Goal: Communication & Community: Answer question/provide support

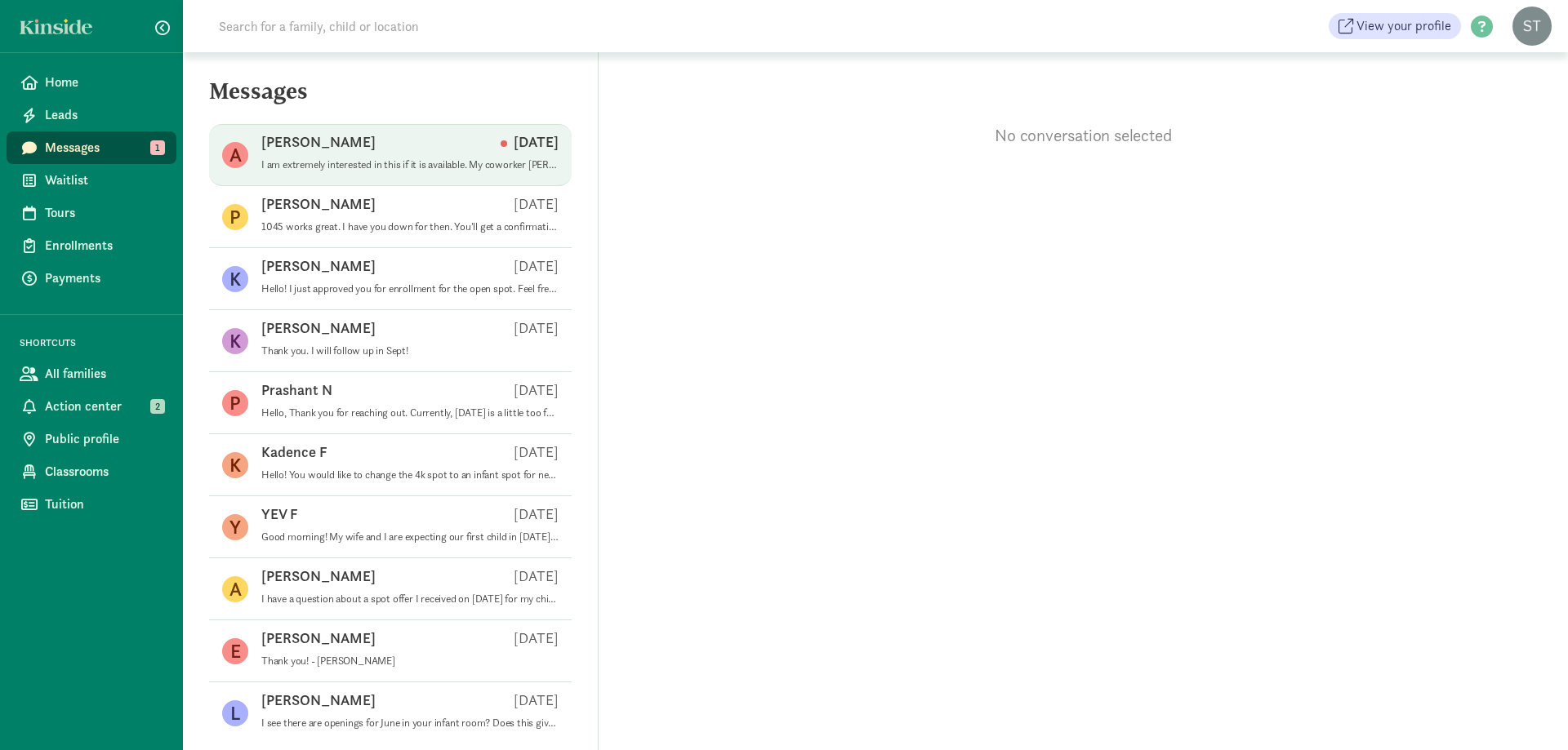
click at [363, 162] on p "I am extremely interested in this if it is available. My coworker [PERSON_NAME]…" at bounding box center [410, 164] width 297 height 13
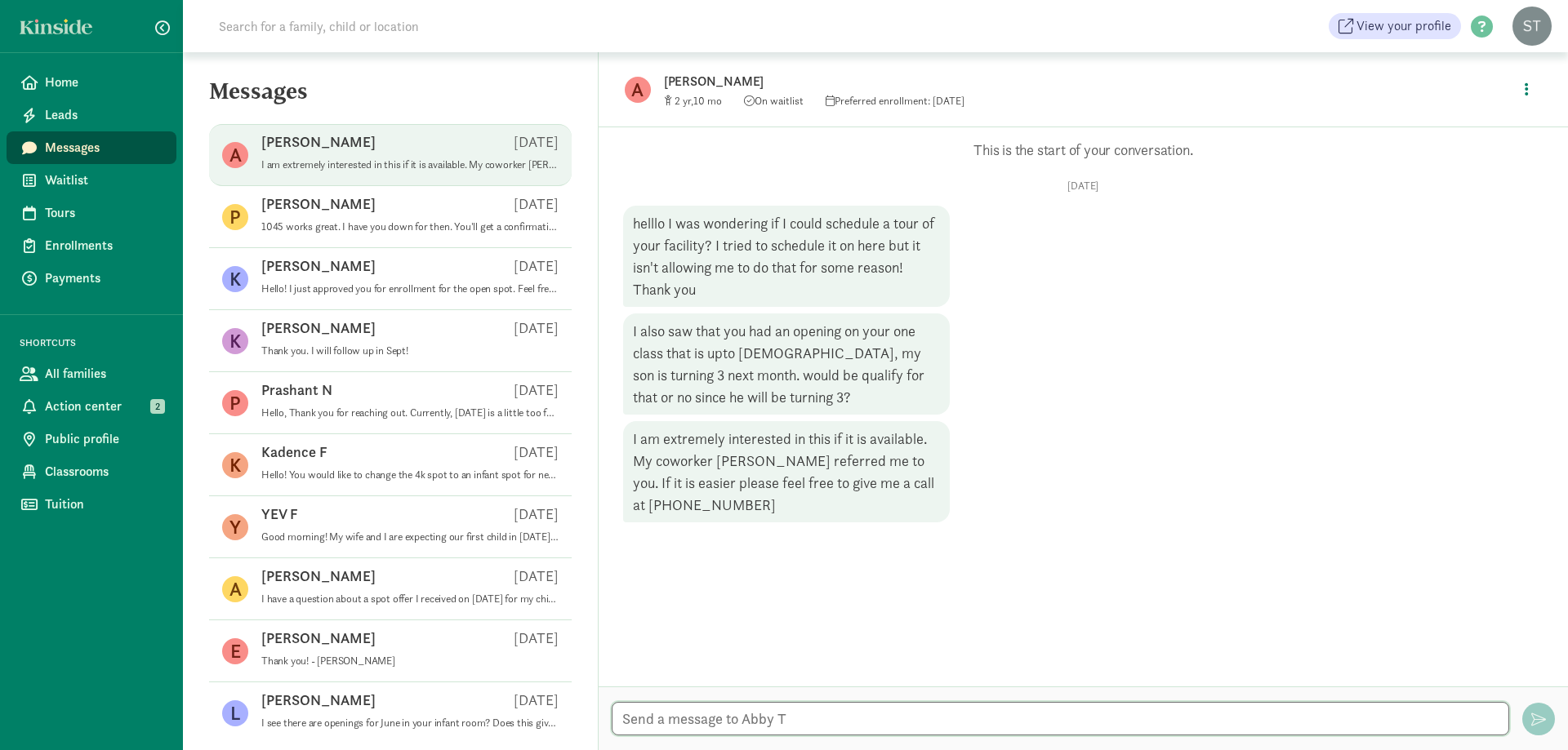
click at [817, 721] on textarea at bounding box center [1060, 719] width 898 height 34
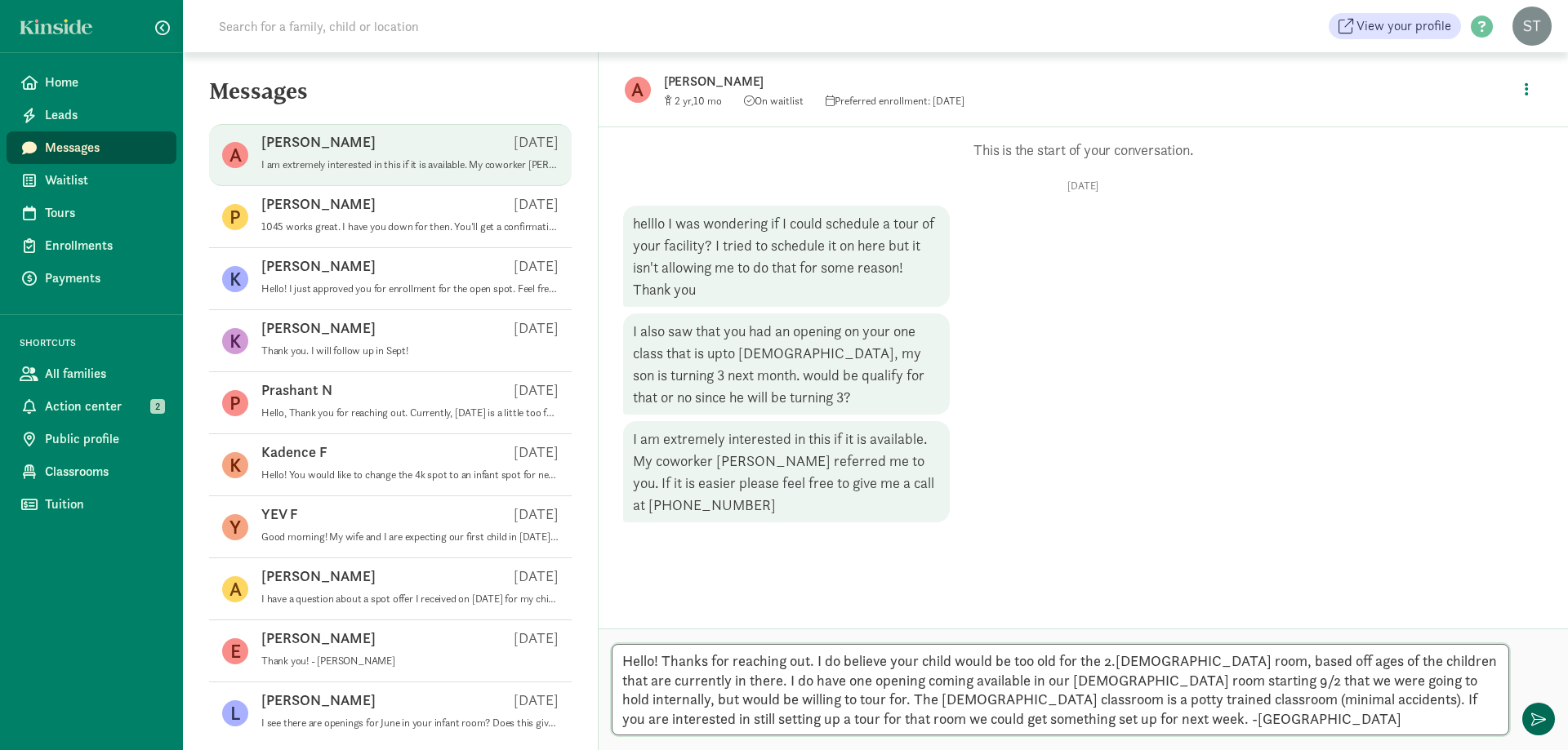
type textarea "Hello! Thanks for reaching out. I do believe your child would be too old for th…"
click at [1540, 714] on span "button" at bounding box center [1538, 719] width 15 height 15
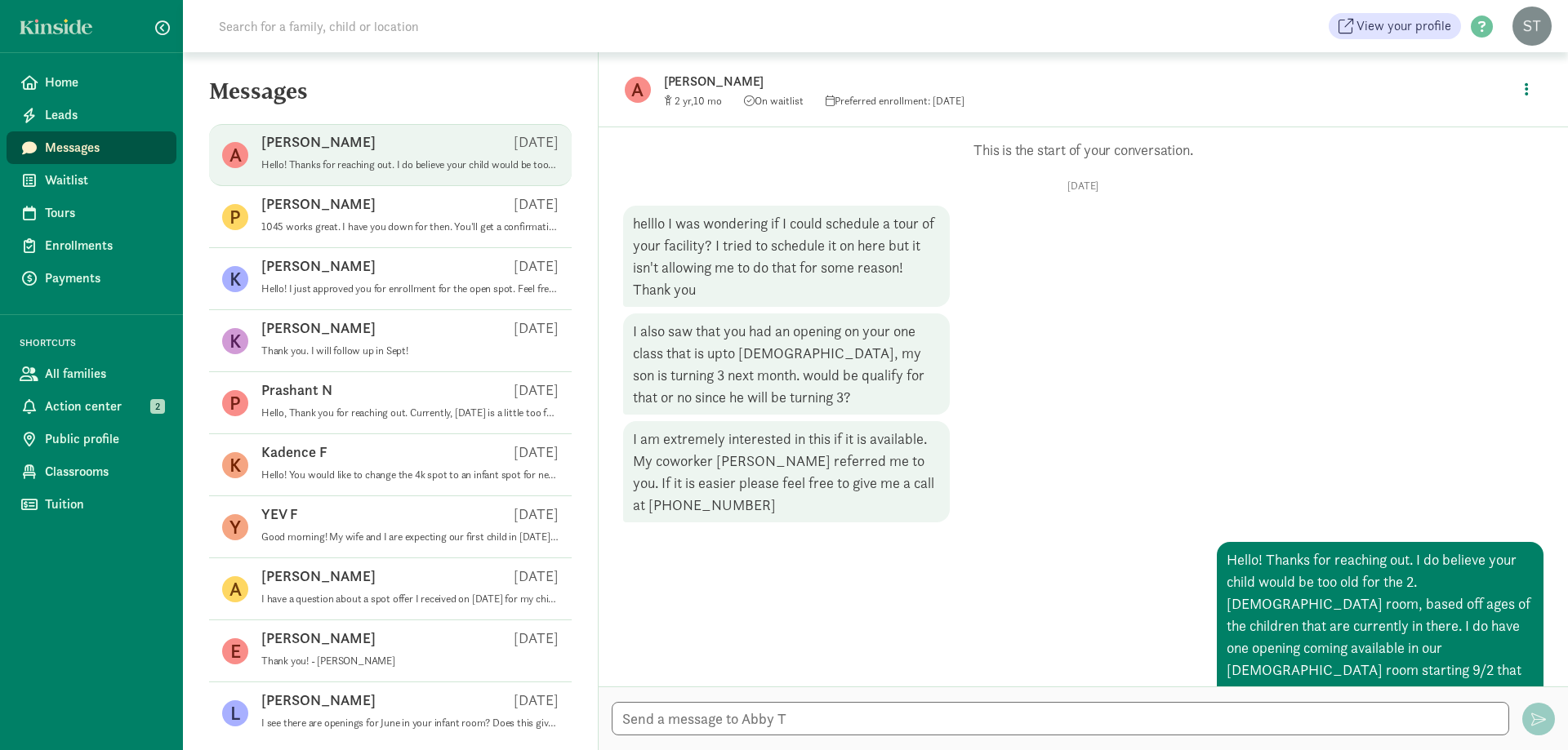
scroll to position [130, 0]
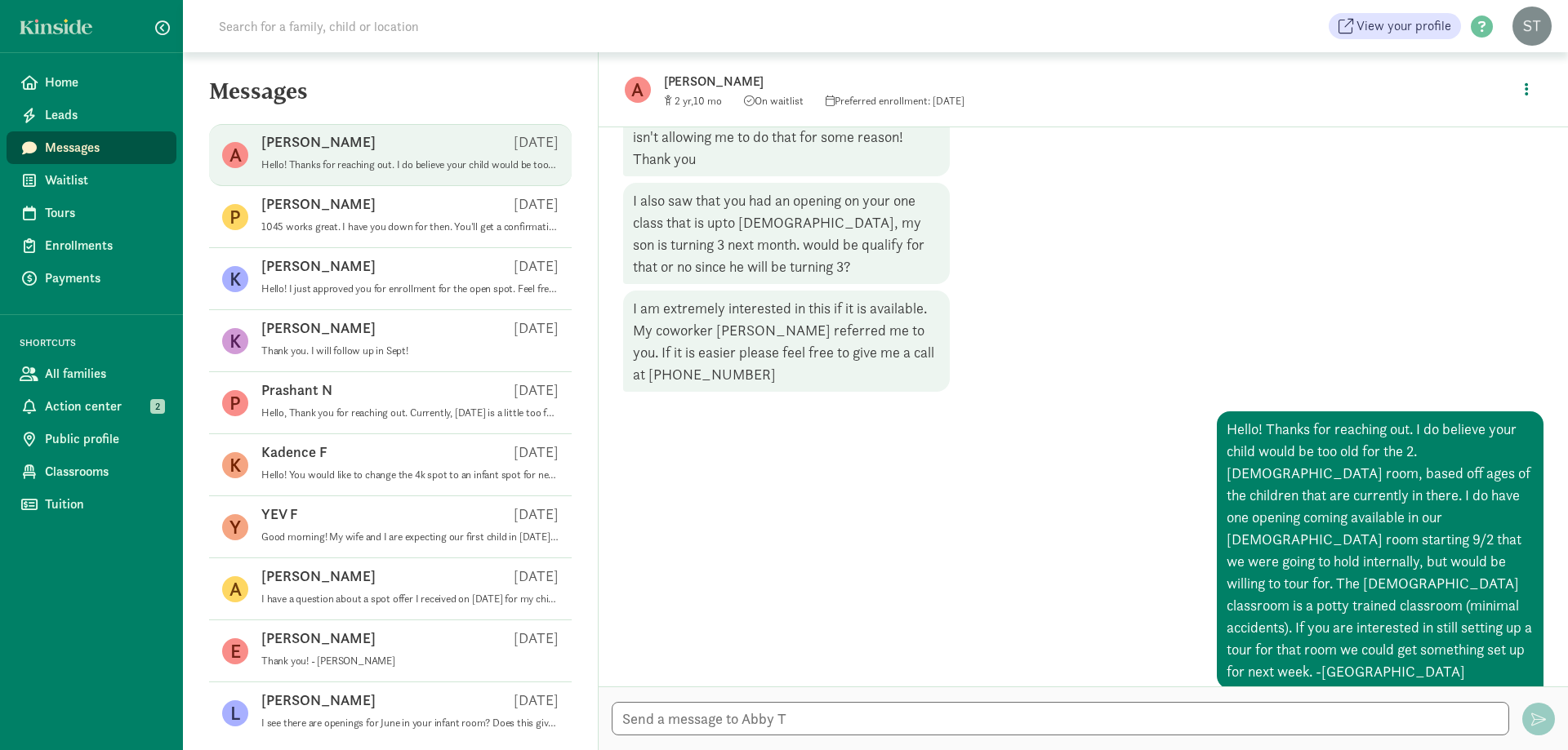
click at [694, 83] on p "[PERSON_NAME]" at bounding box center [921, 82] width 515 height 23
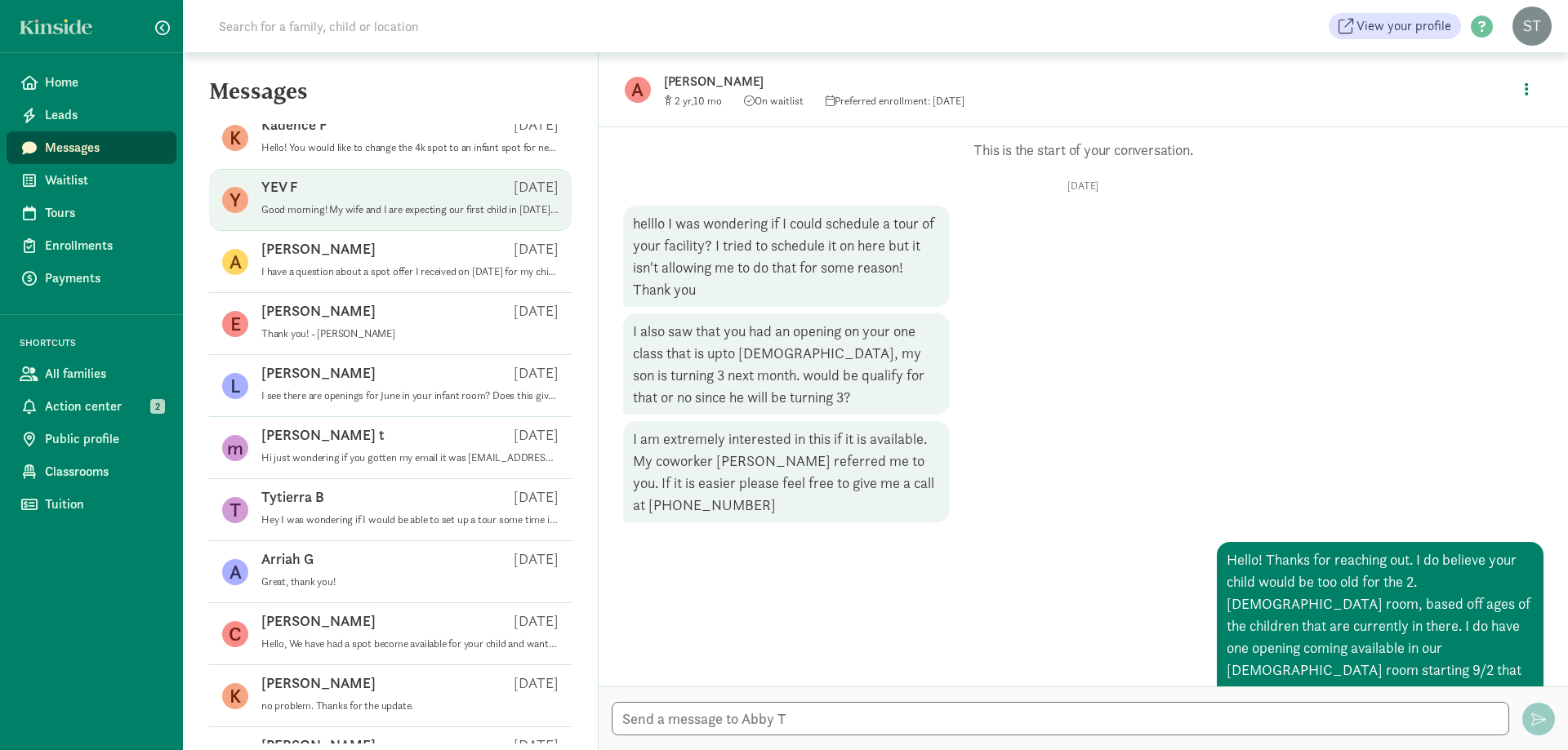
click at [403, 194] on div "YEV F [DATE]" at bounding box center [410, 190] width 297 height 26
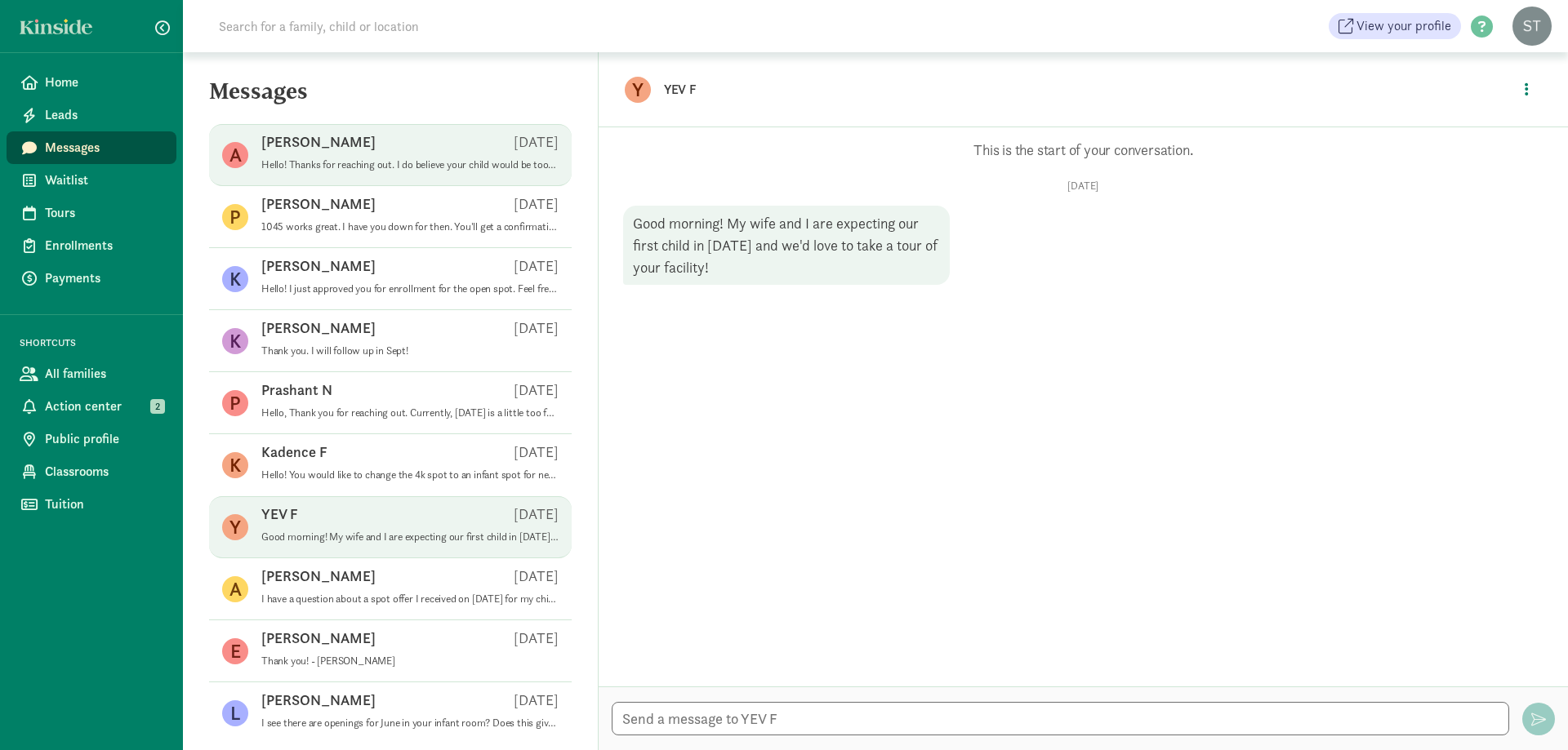
click at [378, 176] on span "[PERSON_NAME] T [DATE] Hello! Thanks for reaching out. I do believe your child …" at bounding box center [410, 155] width 297 height 46
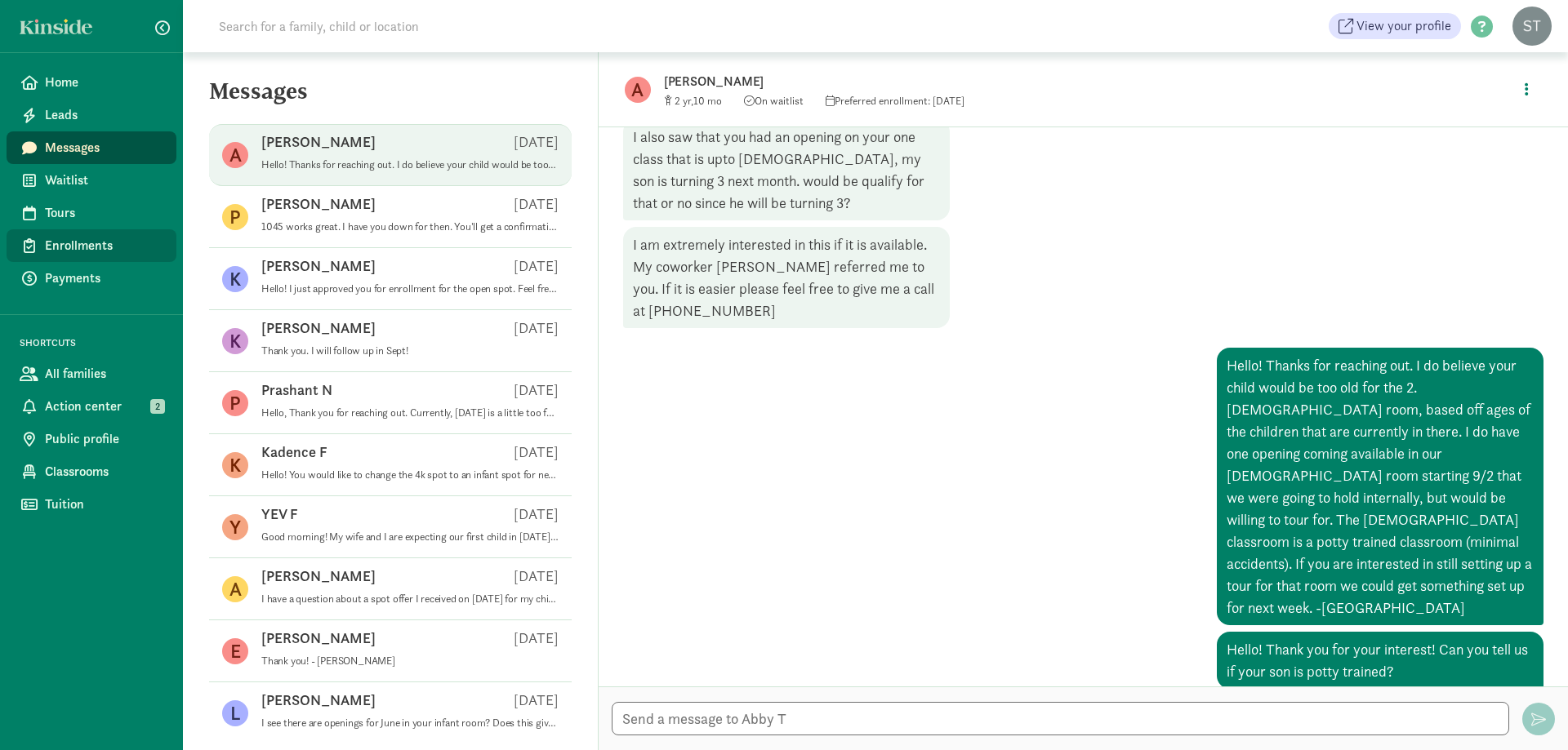
scroll to position [337, 0]
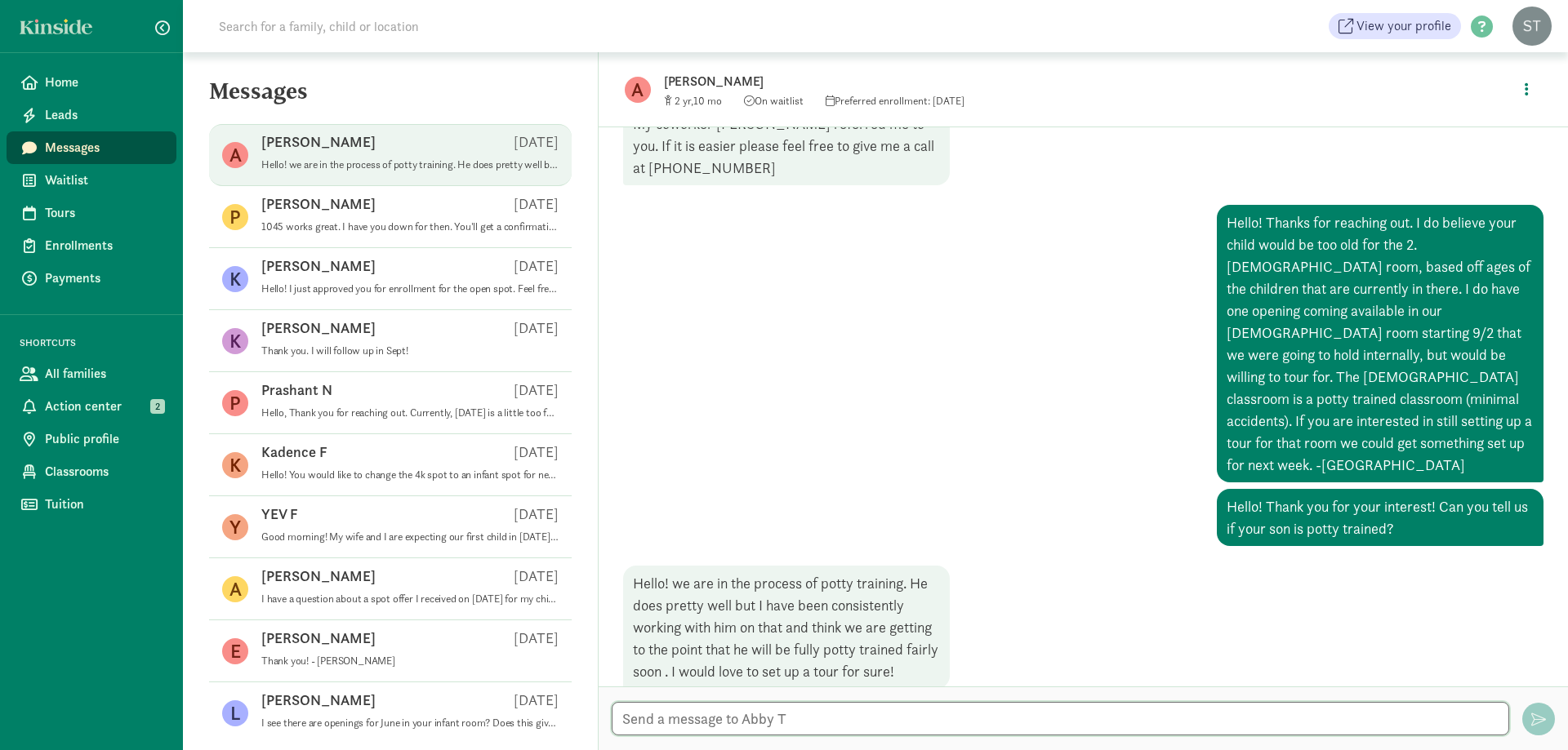
click at [853, 724] on textarea at bounding box center [1060, 719] width 898 height 34
